Goal: Browse casually: Explore the website without a specific task or goal

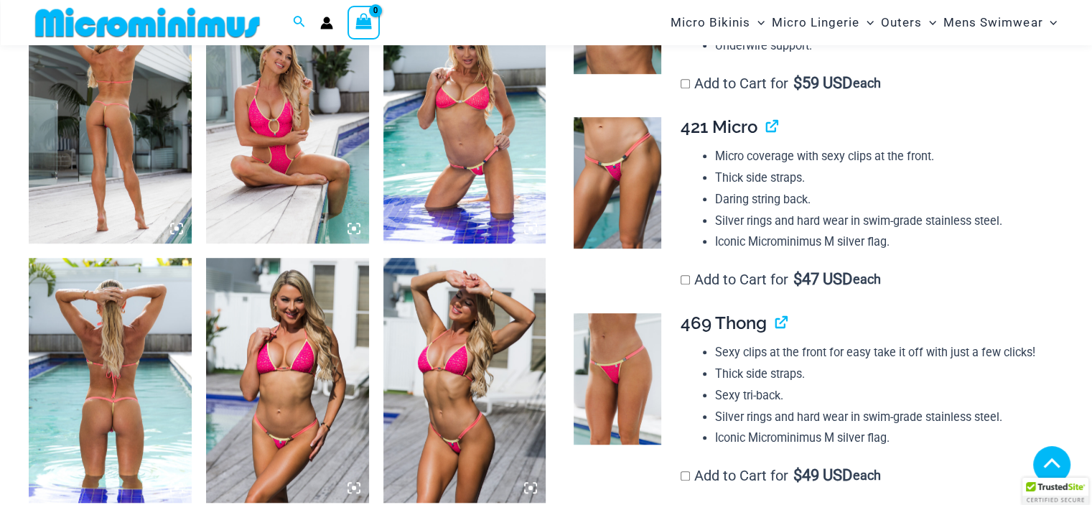
scroll to position [922, 0]
click at [115, 210] on img at bounding box center [110, 121] width 163 height 244
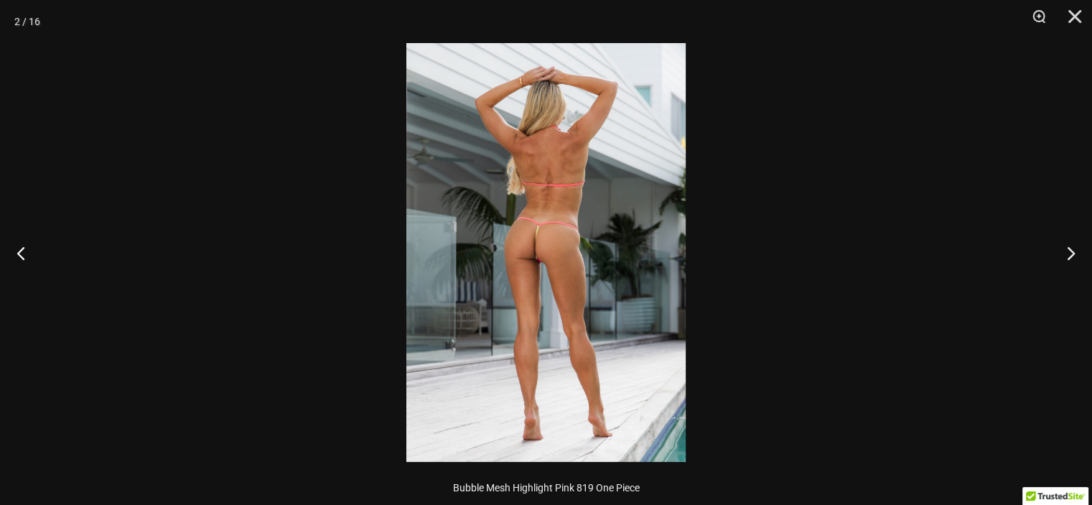
click at [591, 249] on img at bounding box center [546, 252] width 279 height 419
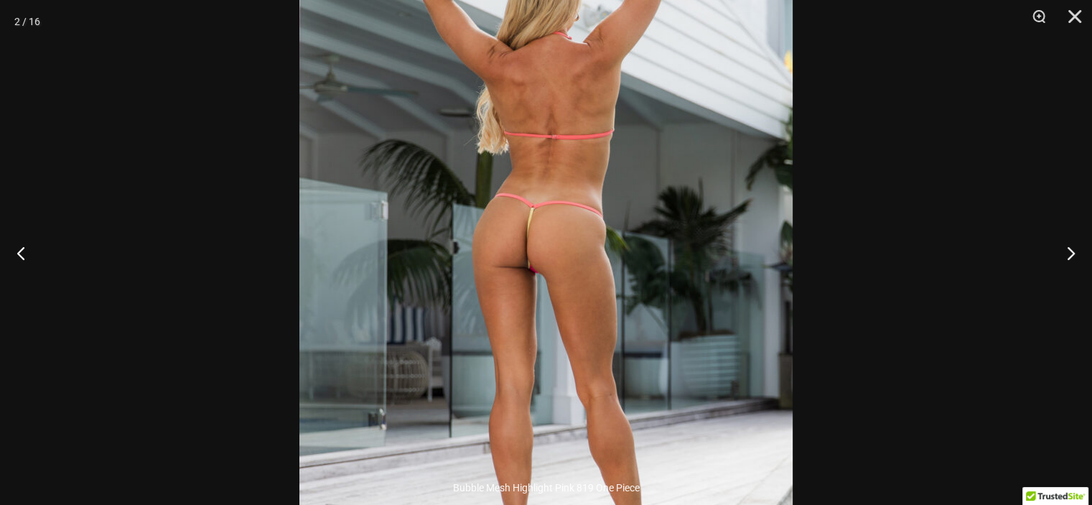
click at [591, 249] on img at bounding box center [546, 256] width 493 height 740
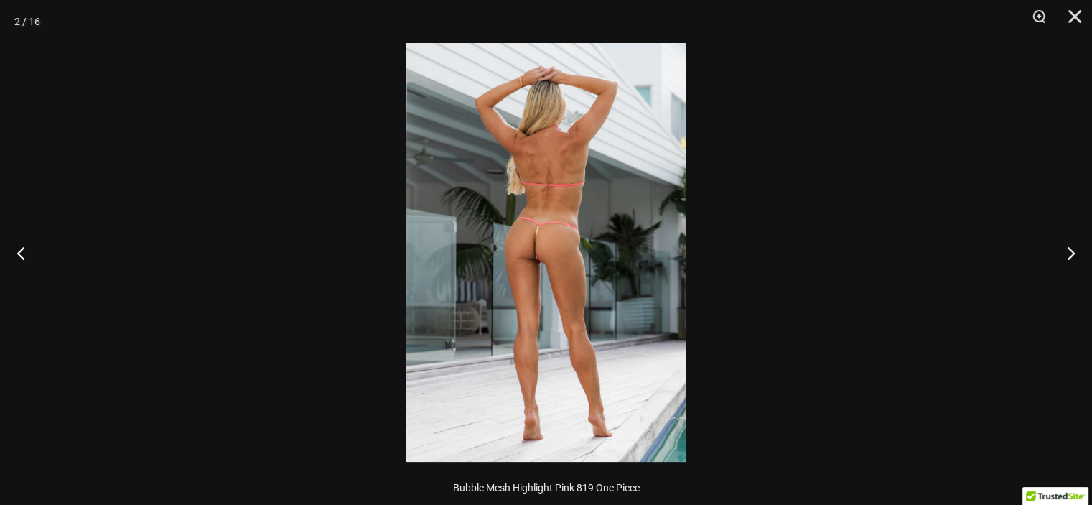
scroll to position [906, 0]
click at [1070, 258] on button "Next" at bounding box center [1066, 253] width 54 height 72
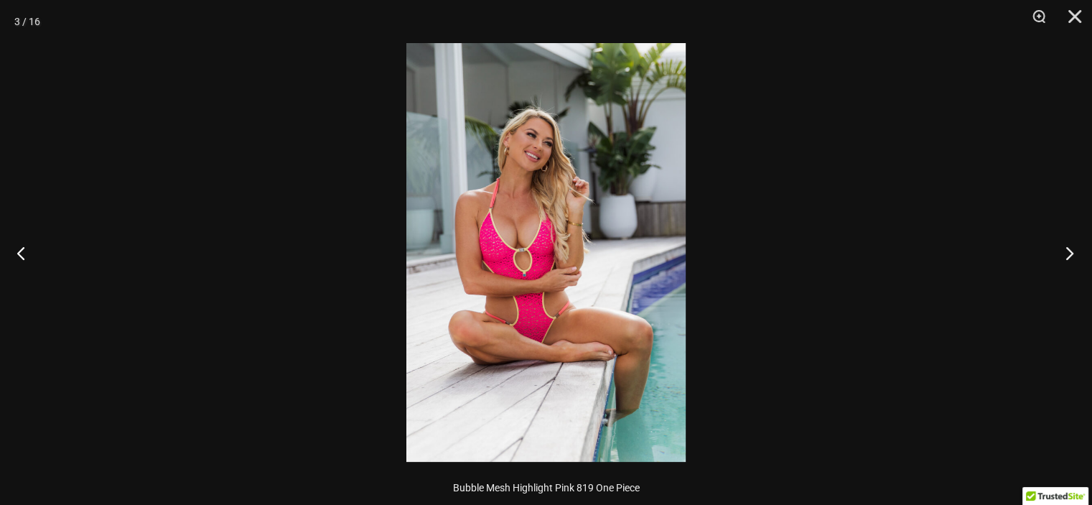
click at [1069, 258] on button "Next" at bounding box center [1066, 253] width 54 height 72
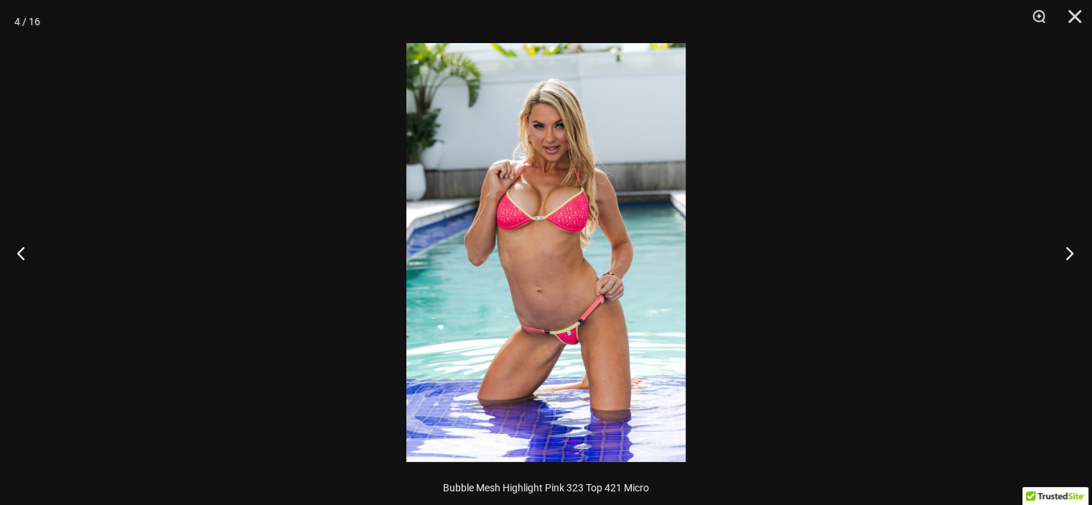
click at [1069, 258] on button "Next" at bounding box center [1066, 253] width 54 height 72
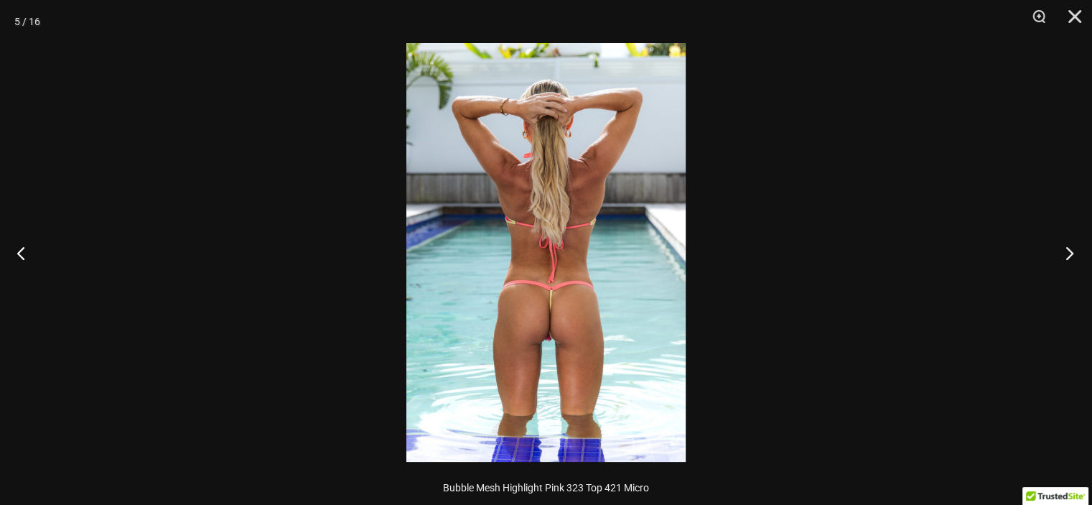
click at [1069, 258] on button "Next" at bounding box center [1066, 253] width 54 height 72
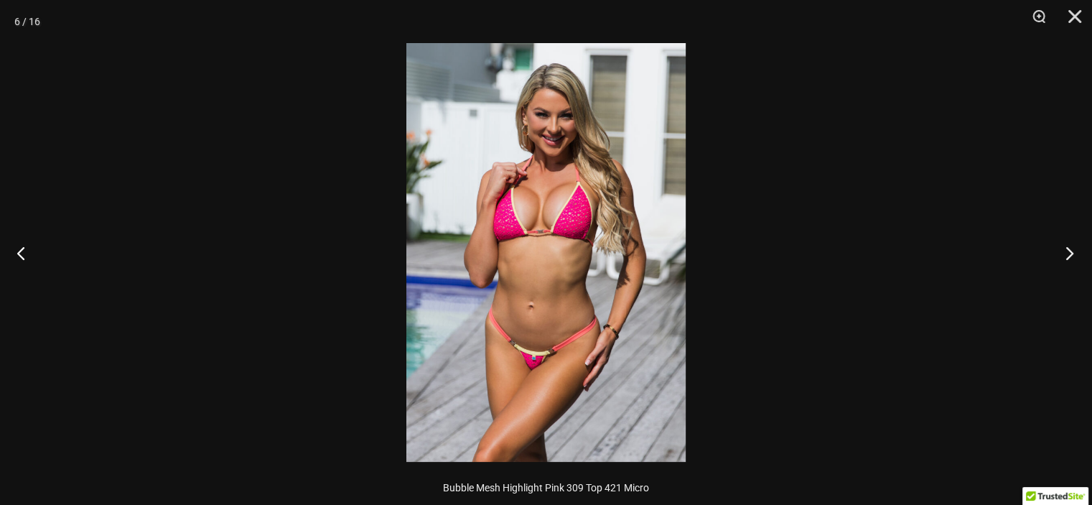
click at [1069, 258] on button "Next" at bounding box center [1066, 253] width 54 height 72
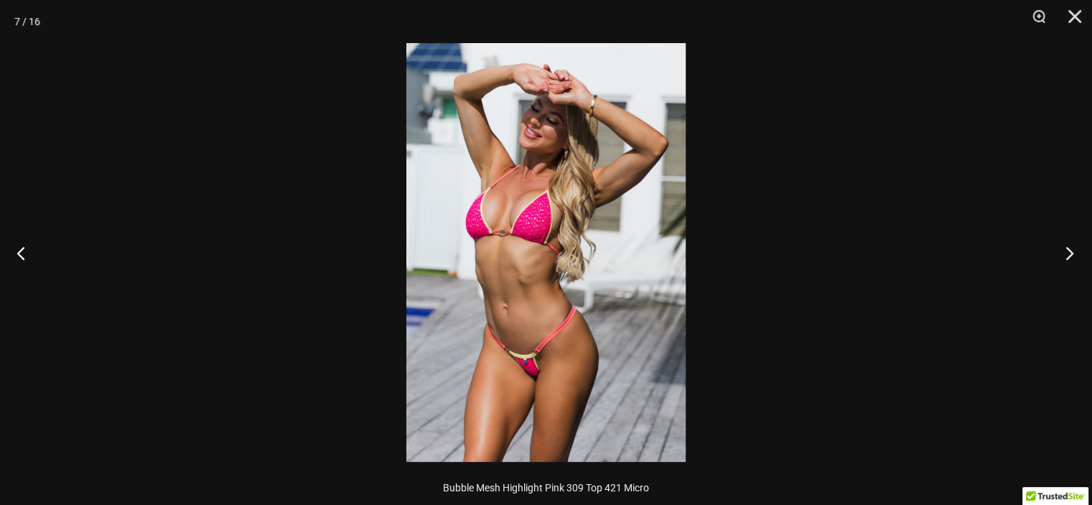
click at [1069, 258] on button "Next" at bounding box center [1066, 253] width 54 height 72
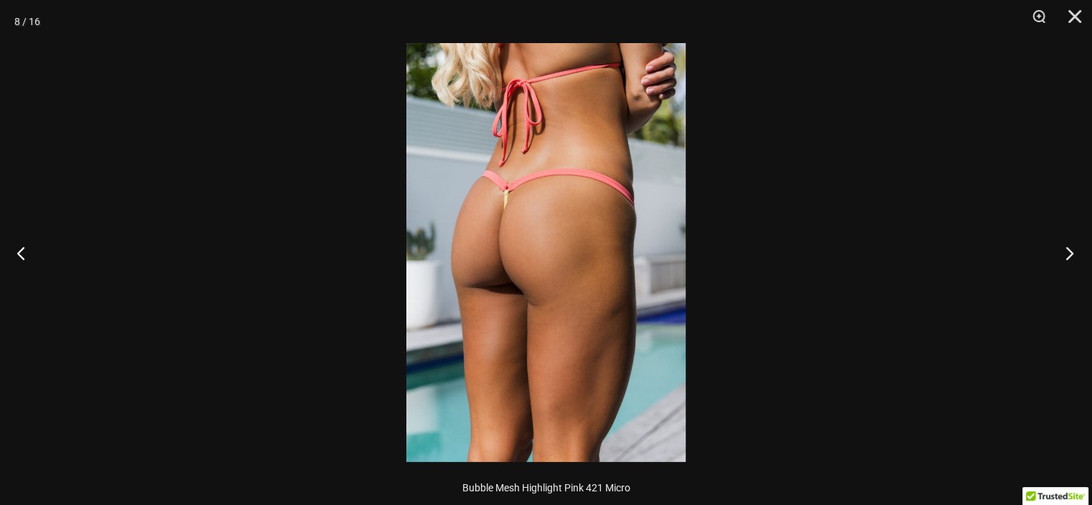
click at [1069, 258] on button "Next" at bounding box center [1066, 253] width 54 height 72
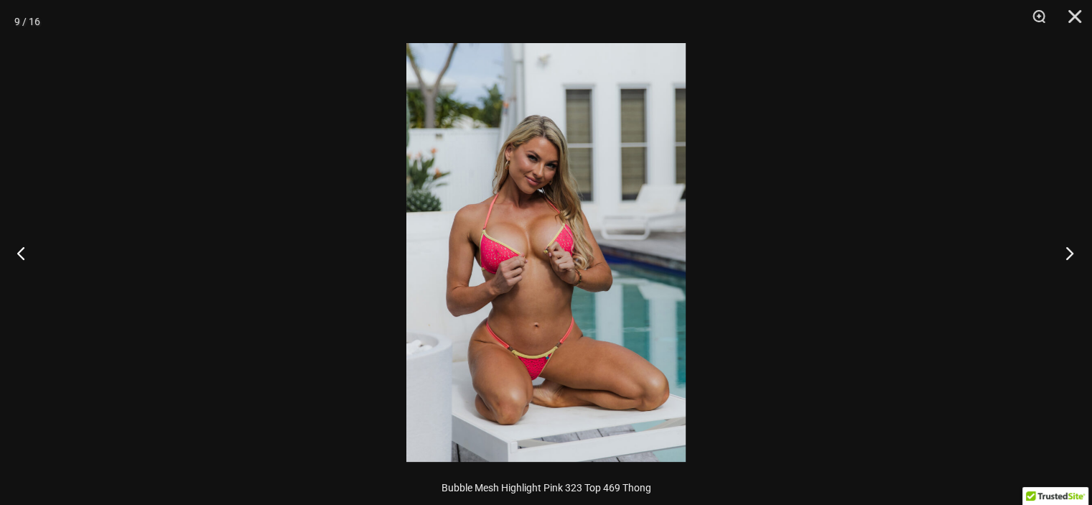
click at [1069, 258] on button "Next" at bounding box center [1066, 253] width 54 height 72
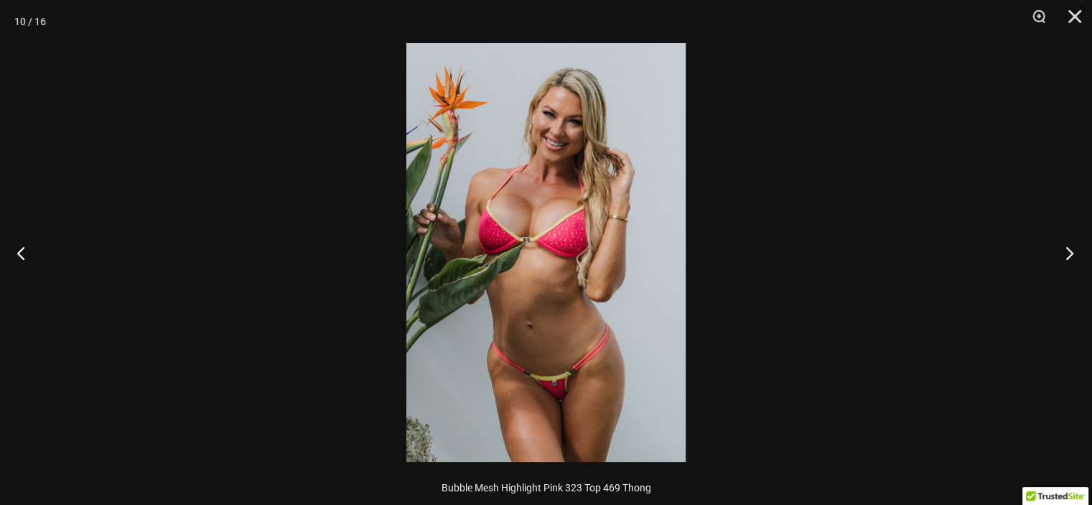
click at [1069, 258] on button "Next" at bounding box center [1066, 253] width 54 height 72
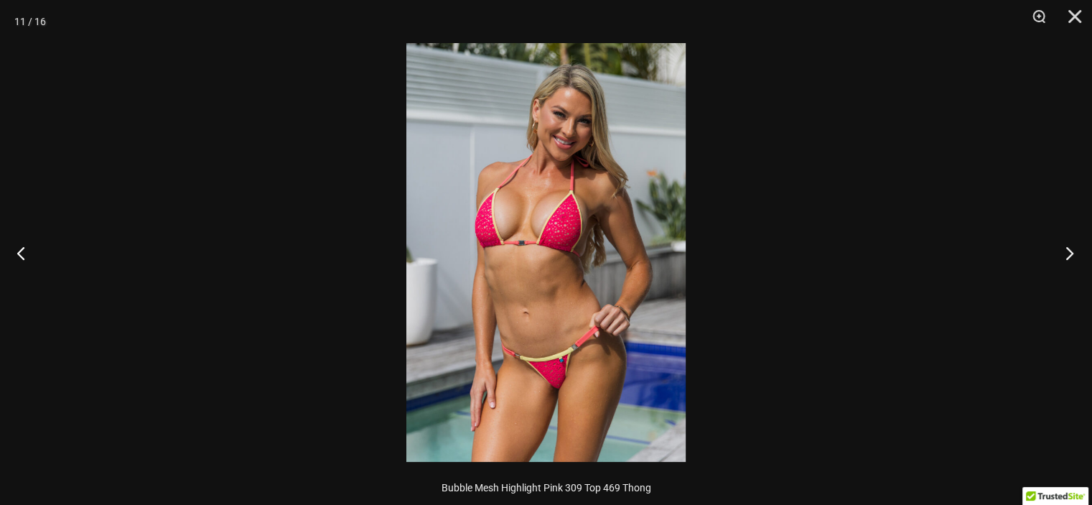
click at [1069, 258] on button "Next" at bounding box center [1066, 253] width 54 height 72
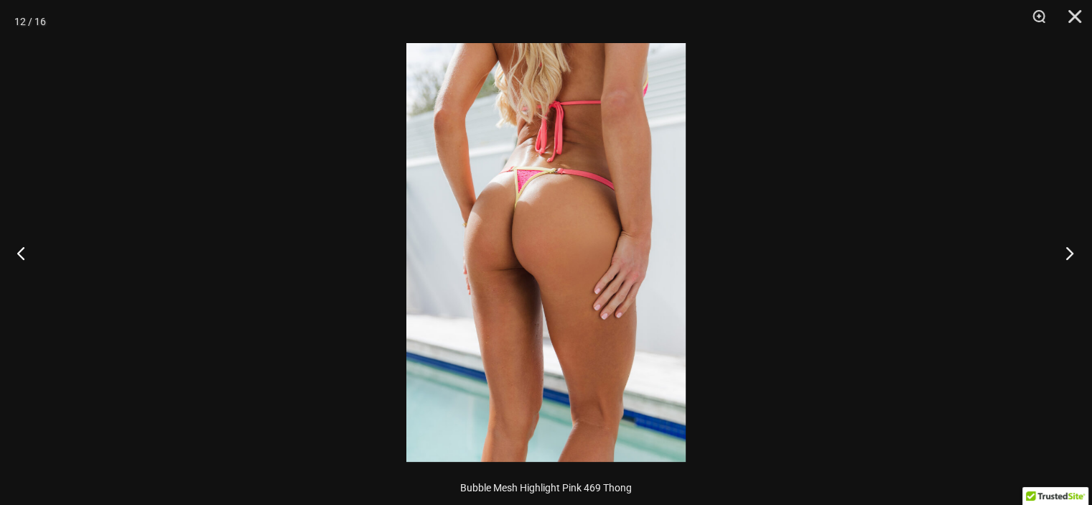
click at [1069, 258] on button "Next" at bounding box center [1066, 253] width 54 height 72
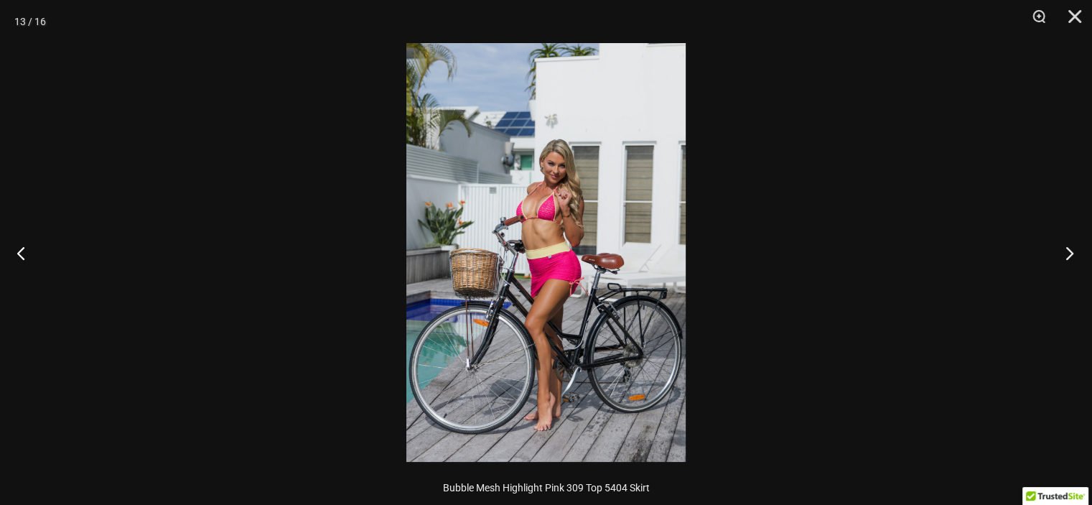
click at [1069, 258] on button "Next" at bounding box center [1066, 253] width 54 height 72
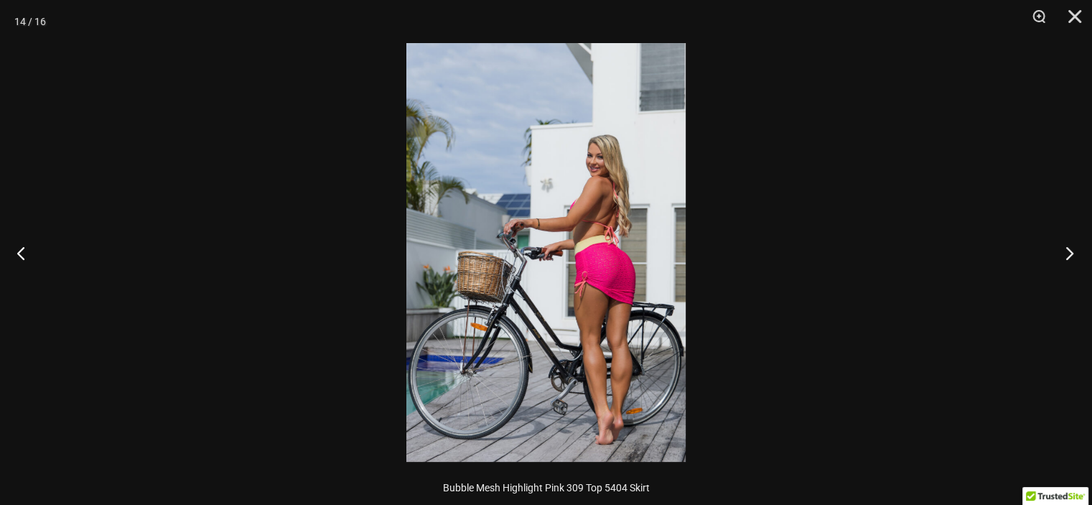
click at [1069, 258] on button "Next" at bounding box center [1066, 253] width 54 height 72
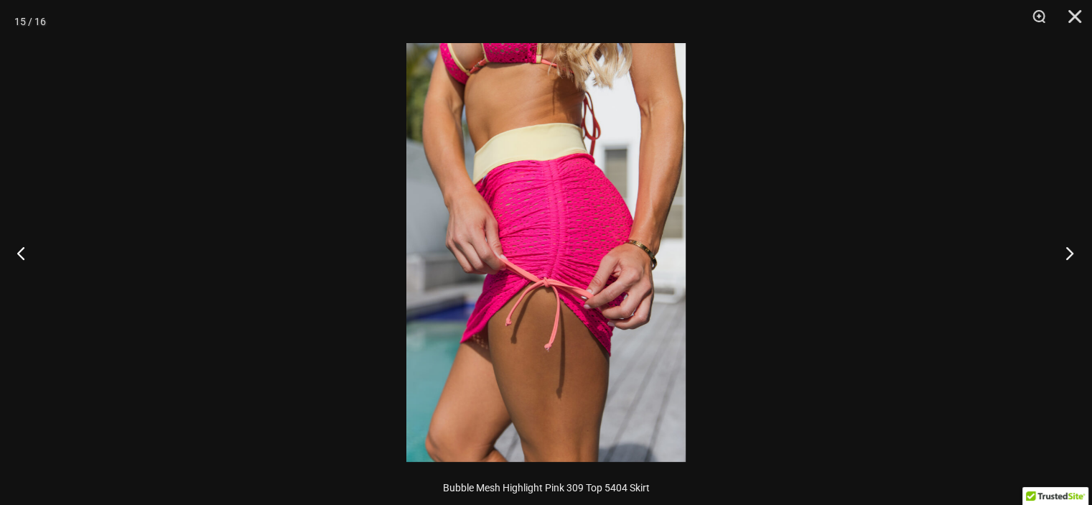
click at [1069, 257] on button "Next" at bounding box center [1066, 253] width 54 height 72
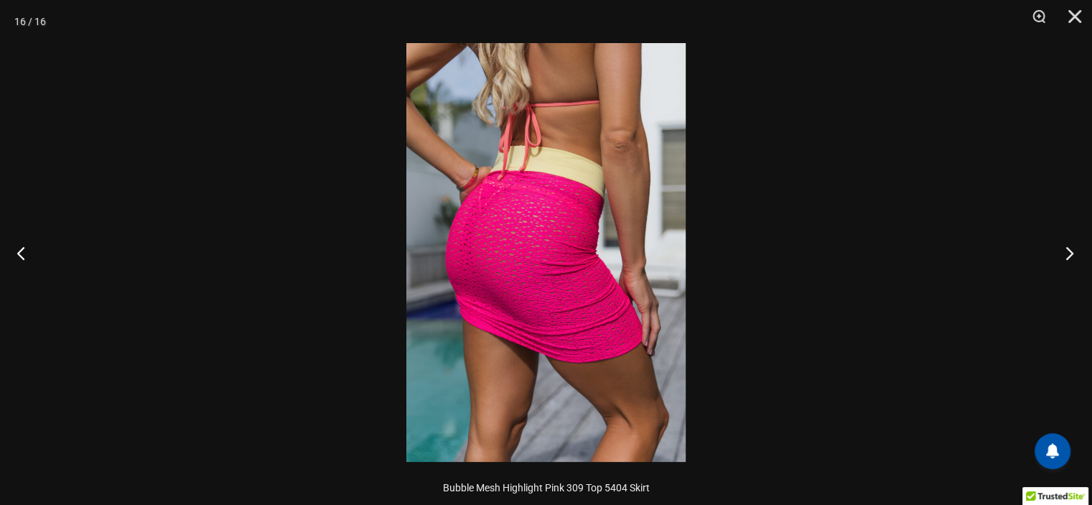
click at [1069, 257] on button "Next" at bounding box center [1066, 253] width 54 height 72
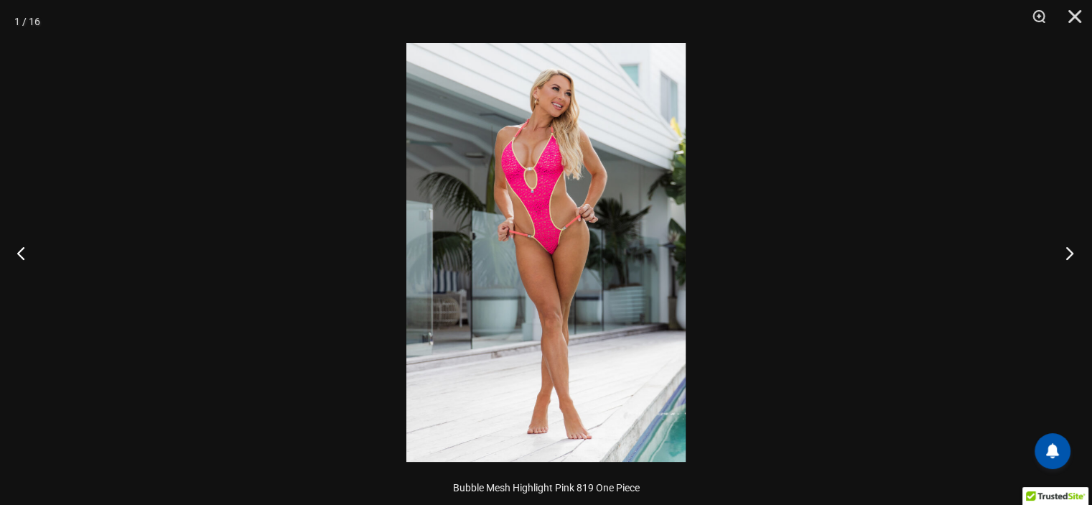
click at [1068, 258] on button "Next" at bounding box center [1066, 253] width 54 height 72
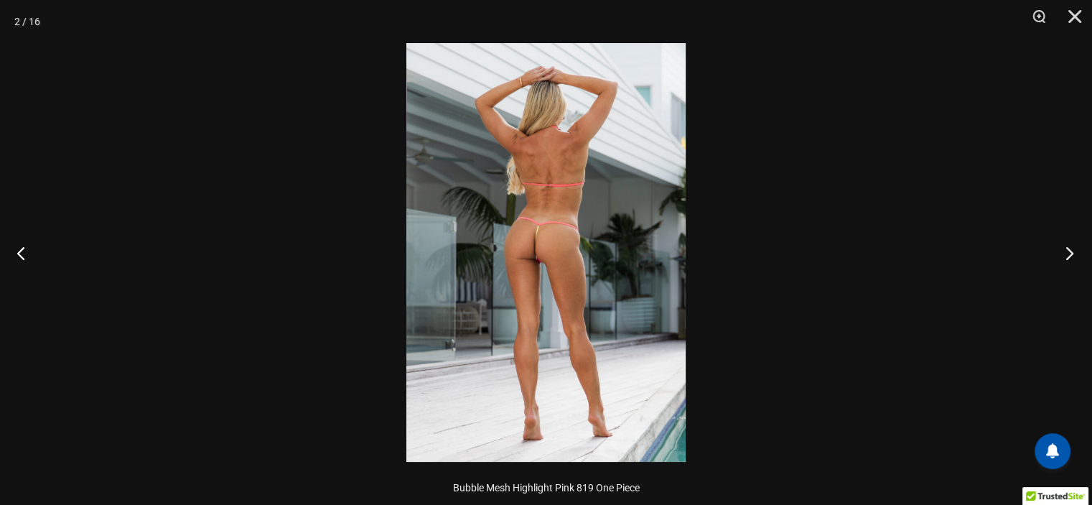
click at [1068, 258] on button "Next" at bounding box center [1066, 253] width 54 height 72
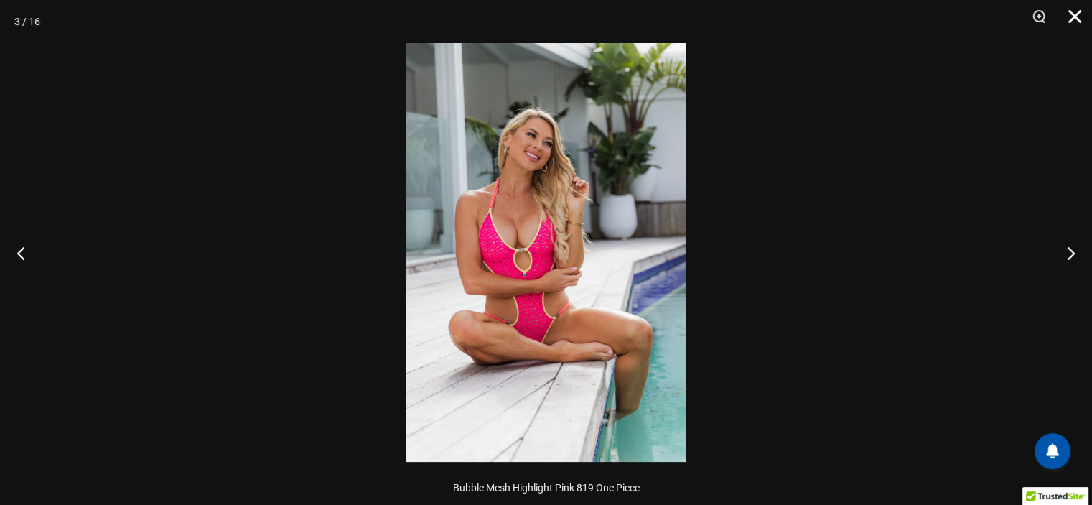
click at [1079, 21] on button "Close" at bounding box center [1070, 21] width 36 height 43
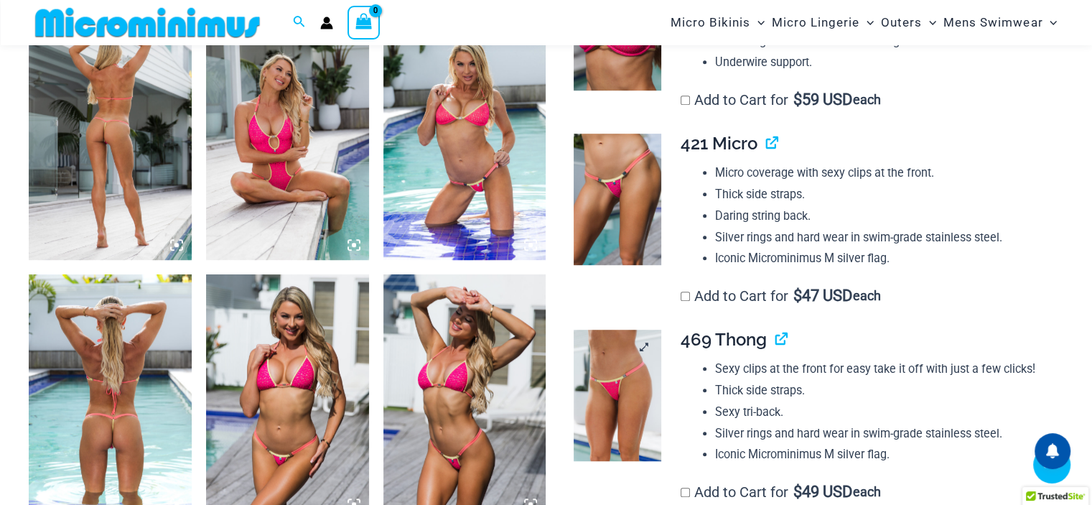
click at [612, 379] on img at bounding box center [618, 395] width 88 height 131
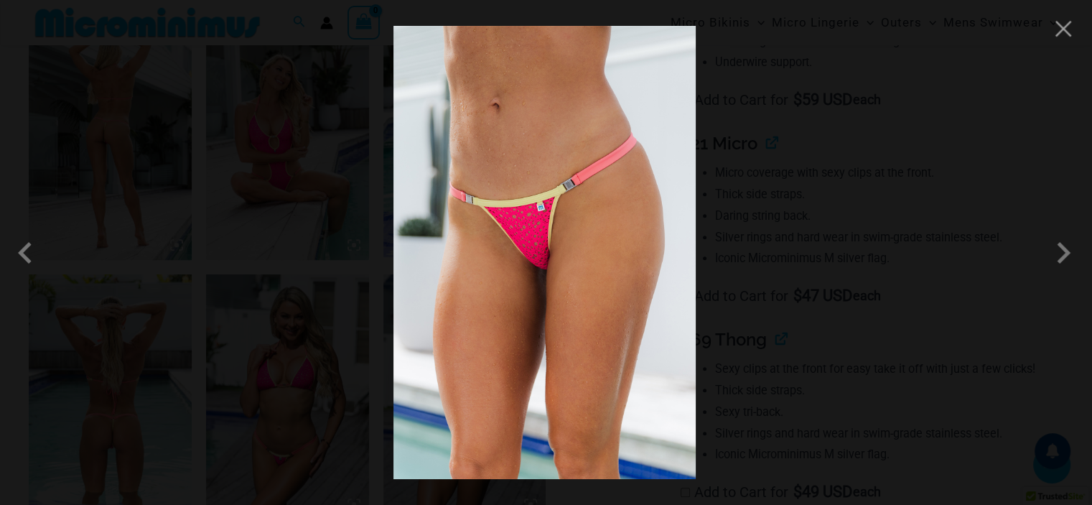
click at [548, 279] on img at bounding box center [545, 252] width 302 height 453
click at [544, 266] on img at bounding box center [545, 252] width 302 height 453
click at [1057, 259] on span at bounding box center [1063, 252] width 43 height 43
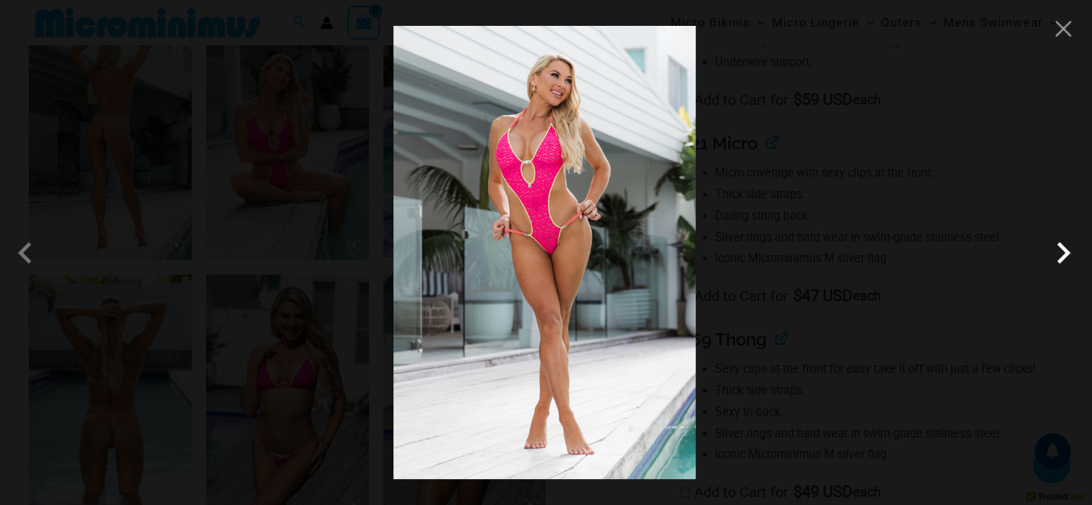
click at [1055, 259] on span at bounding box center [1063, 252] width 43 height 43
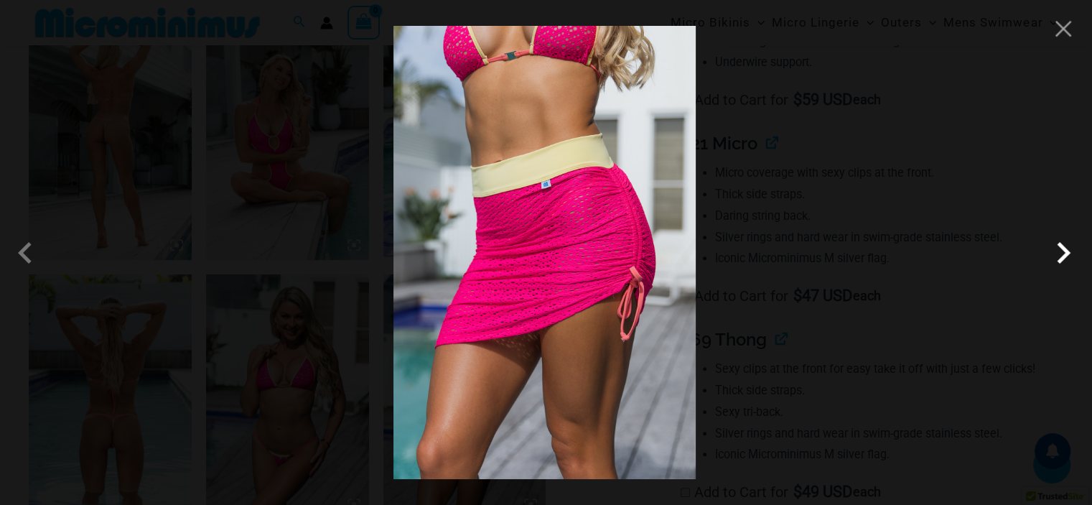
click at [1055, 259] on span at bounding box center [1063, 252] width 43 height 43
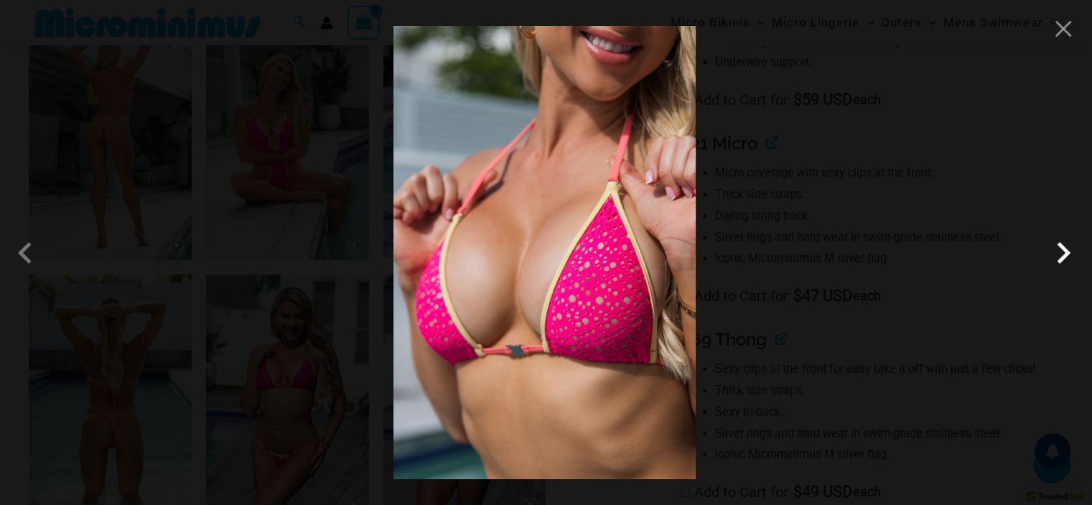
click at [1055, 259] on span at bounding box center [1063, 252] width 43 height 43
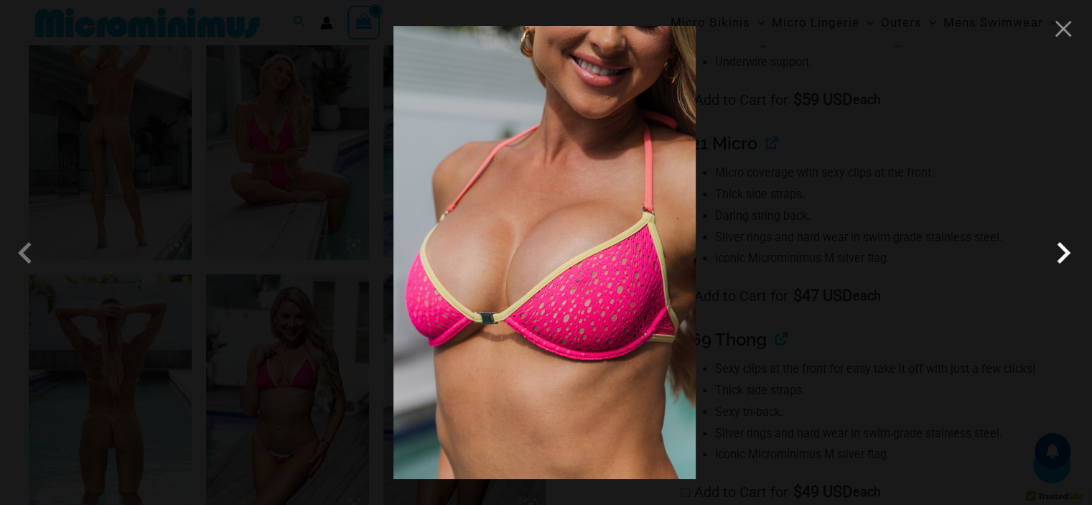
click at [1055, 259] on span at bounding box center [1063, 252] width 43 height 43
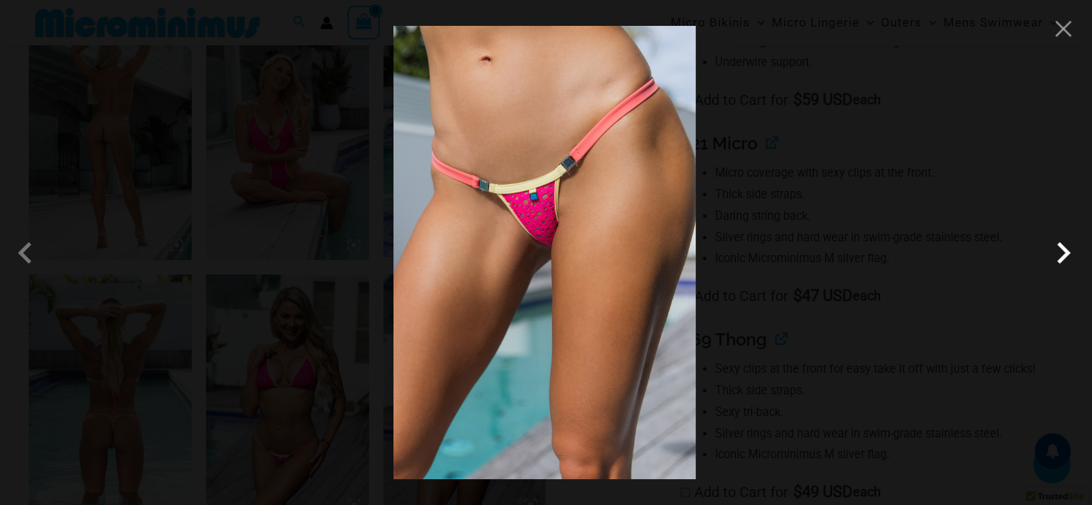
click at [1055, 259] on span at bounding box center [1063, 252] width 43 height 43
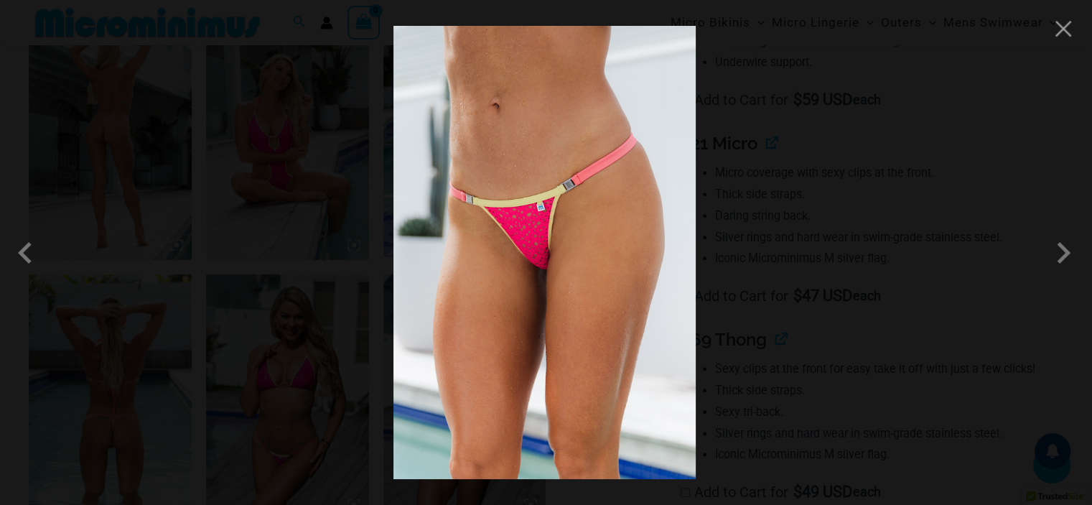
click at [1064, 40] on div at bounding box center [546, 252] width 1092 height 505
